Goal: Information Seeking & Learning: Learn about a topic

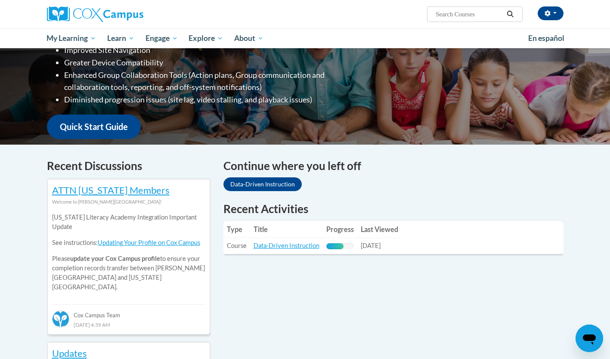
scroll to position [168, 0]
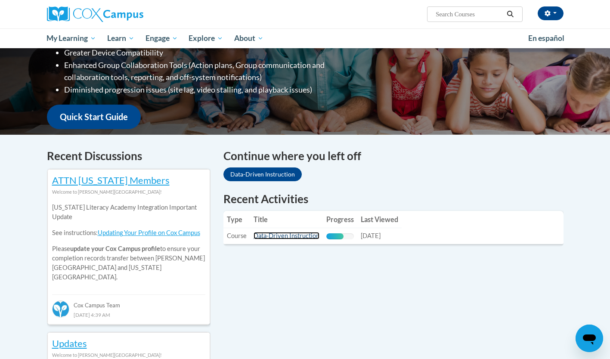
click at [293, 236] on link "Data-Driven Instruction" at bounding box center [287, 235] width 66 height 7
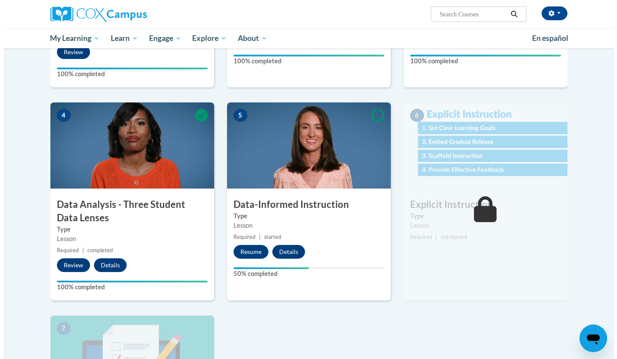
scroll to position [336, 0]
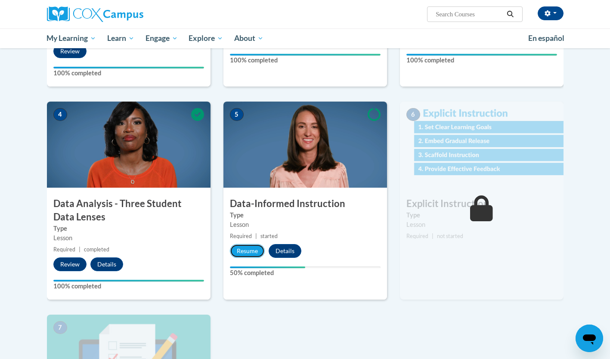
click at [257, 251] on button "Resume" at bounding box center [247, 251] width 35 height 14
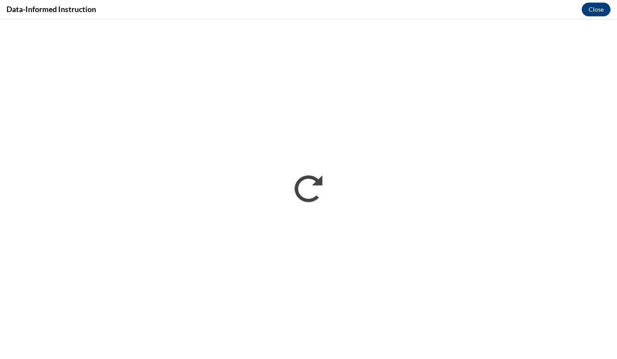
scroll to position [0, 0]
